Goal: Transaction & Acquisition: Book appointment/travel/reservation

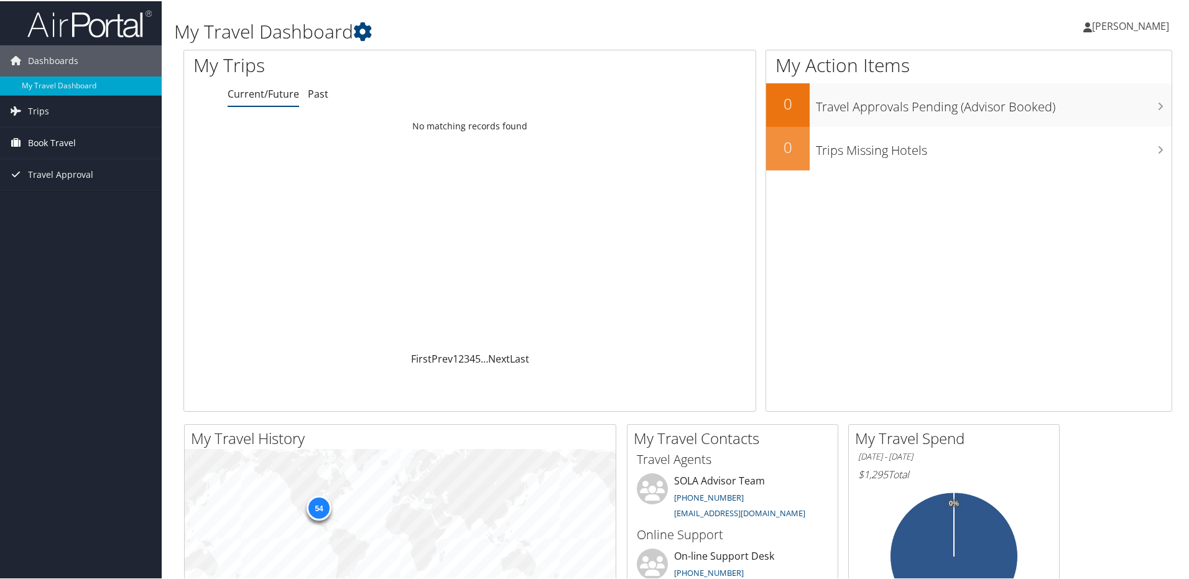
click at [52, 138] on span "Book Travel" at bounding box center [52, 141] width 48 height 31
click at [58, 187] on link "Book/Manage Online Trips" at bounding box center [81, 185] width 162 height 19
